Goal: Task Accomplishment & Management: Manage account settings

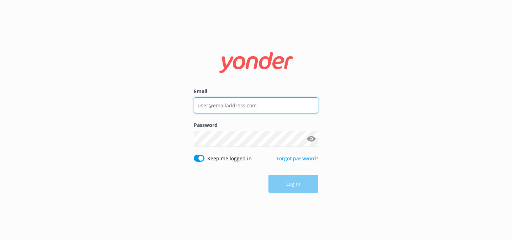
click at [219, 105] on input "Email" at bounding box center [256, 105] width 124 height 16
type input "[EMAIL_ADDRESS][DOMAIN_NAME]"
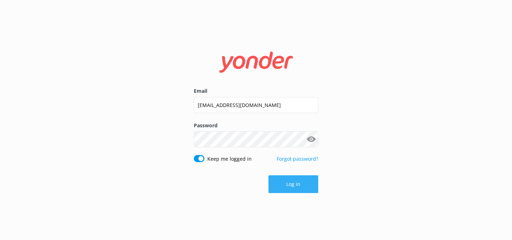
click at [291, 187] on button "Log in" at bounding box center [294, 184] width 50 height 18
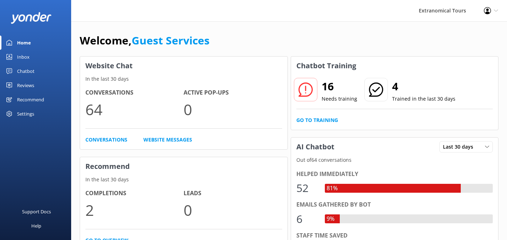
click at [27, 62] on div "Inbox" at bounding box center [23, 57] width 12 height 14
